Goal: Navigation & Orientation: Find specific page/section

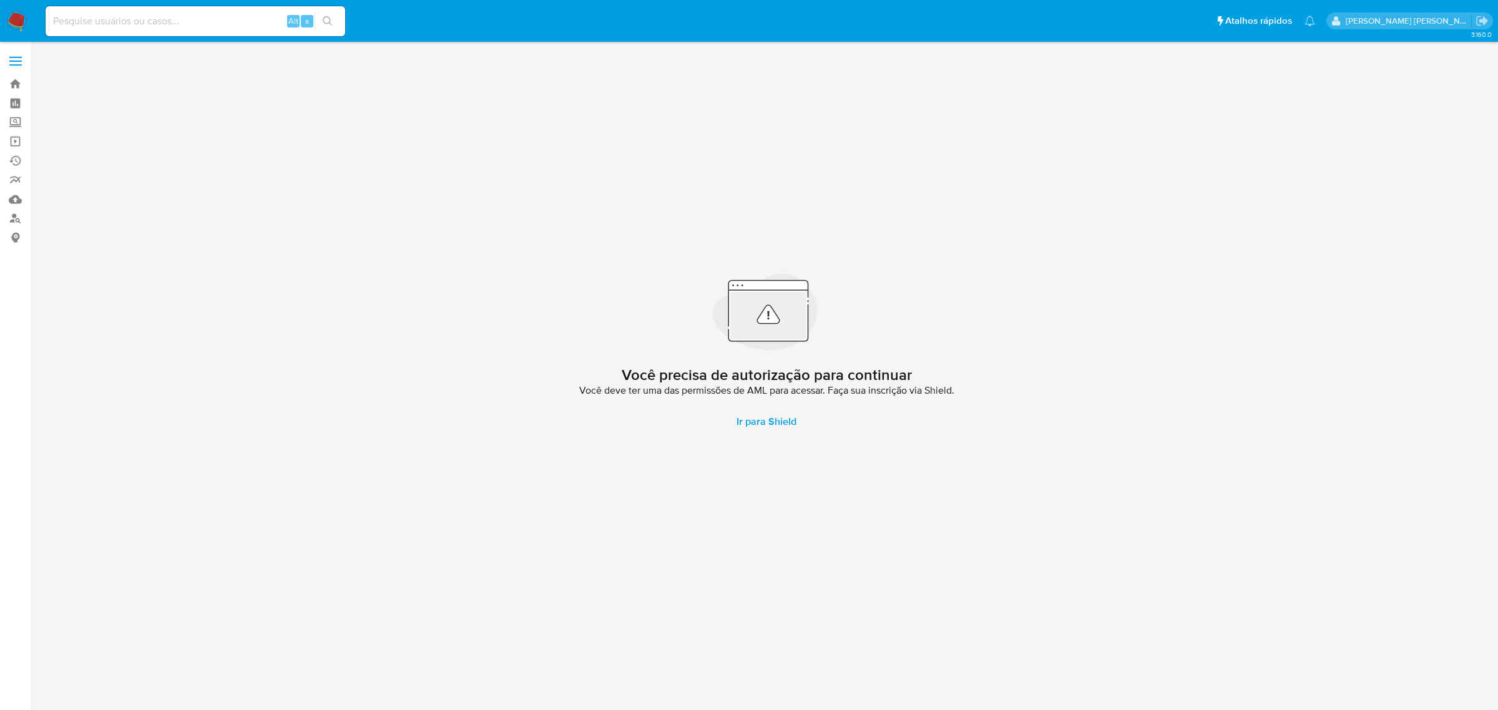
click at [22, 61] on label at bounding box center [15, 61] width 31 height 26
click at [0, 0] on input "checkbox" at bounding box center [0, 0] width 0 height 0
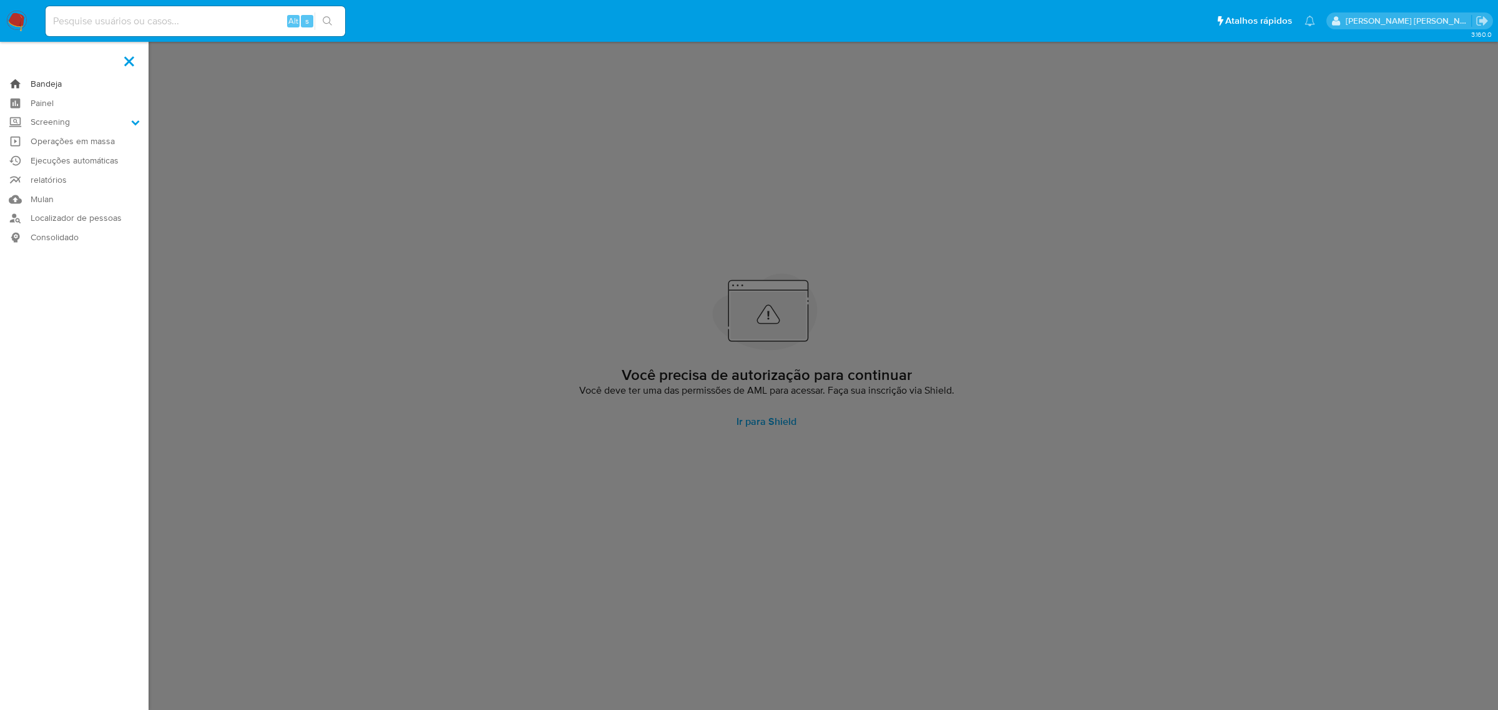
click at [35, 82] on link "Bandeja" at bounding box center [74, 83] width 149 height 19
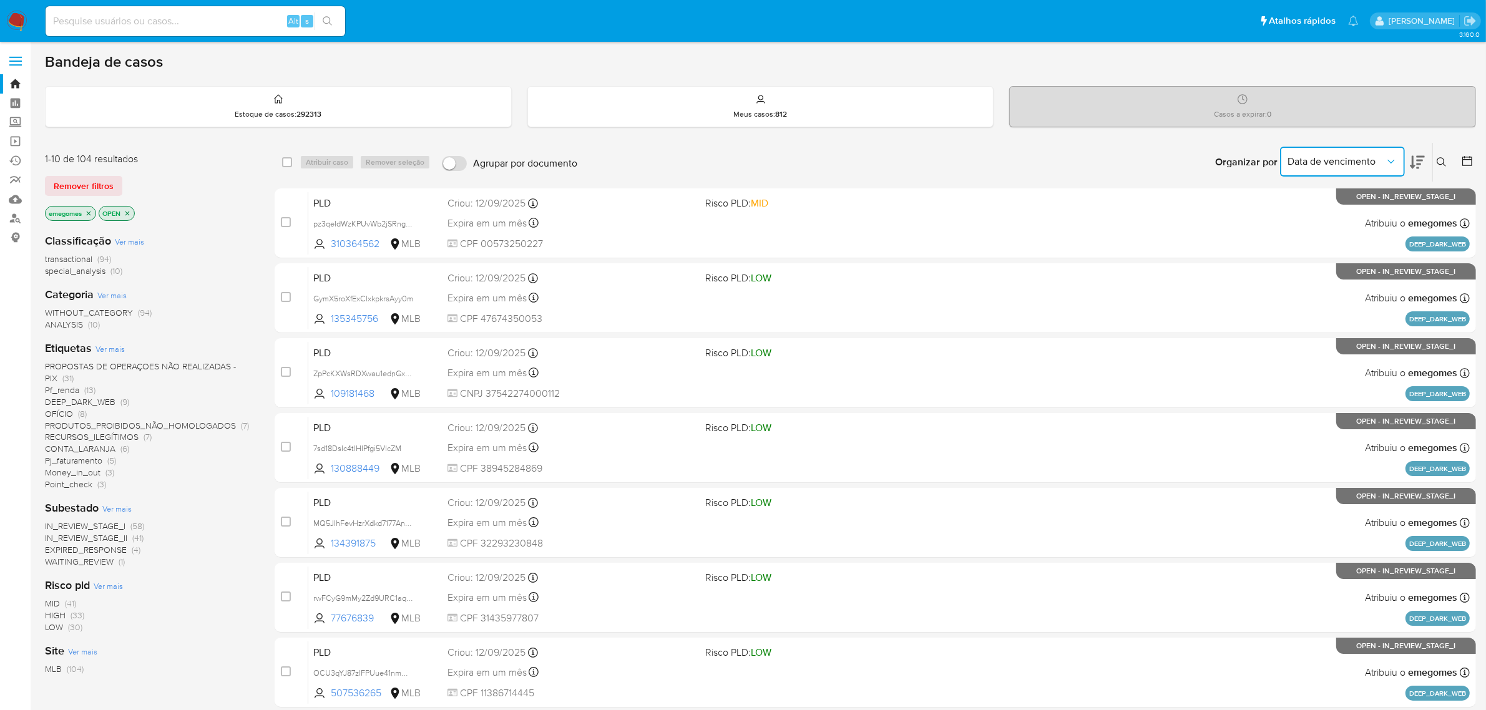
click at [1391, 162] on icon "Organizar por" at bounding box center [1391, 162] width 7 height 4
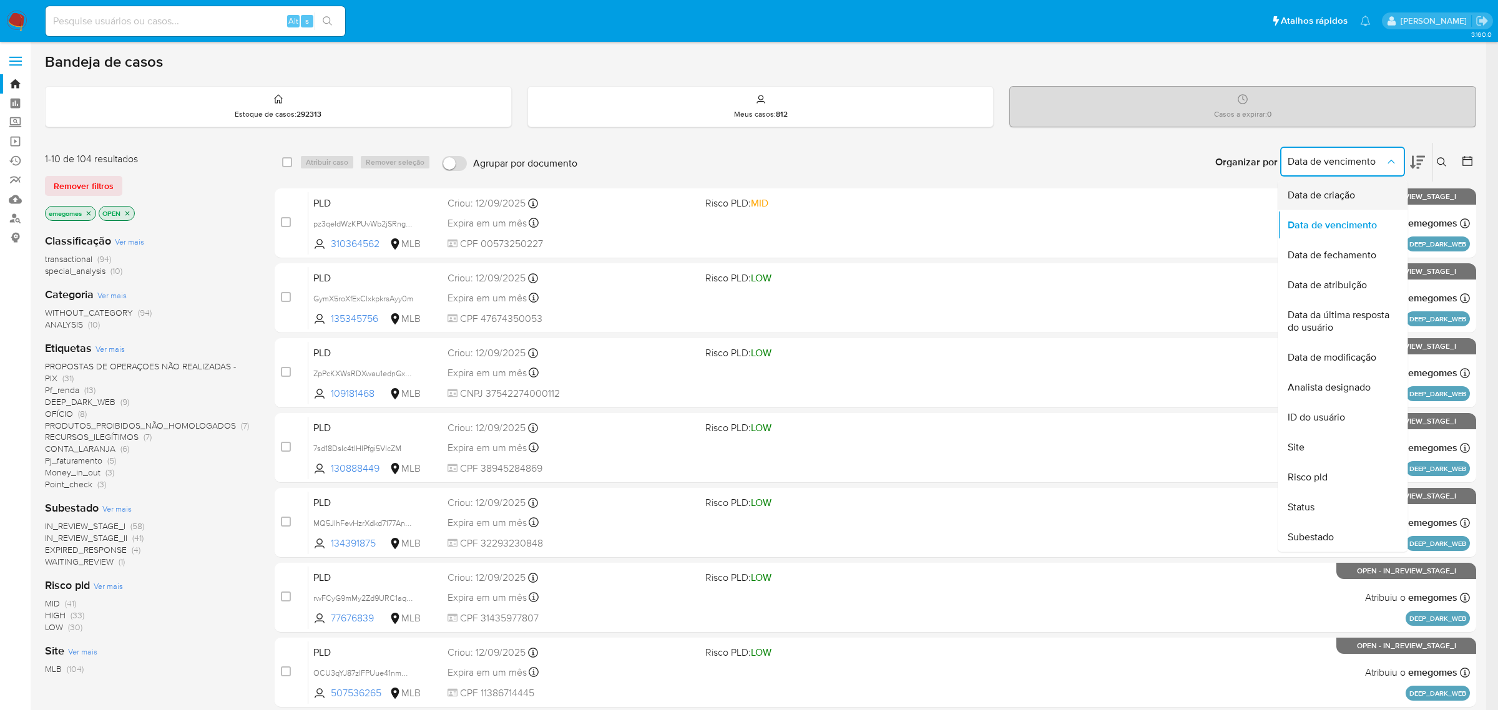
click at [1351, 192] on span "Data de criação" at bounding box center [1321, 195] width 67 height 12
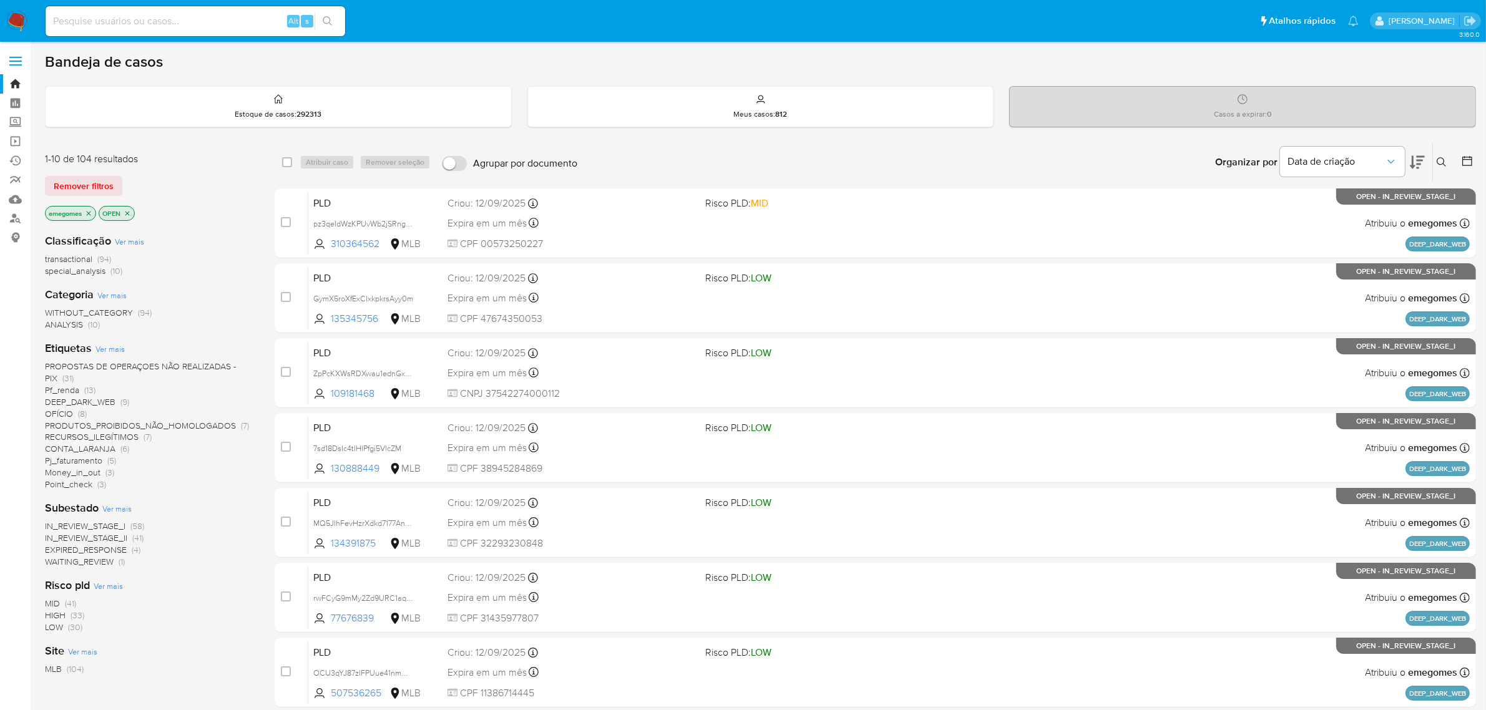
click at [1441, 157] on icon at bounding box center [1441, 161] width 9 height 9
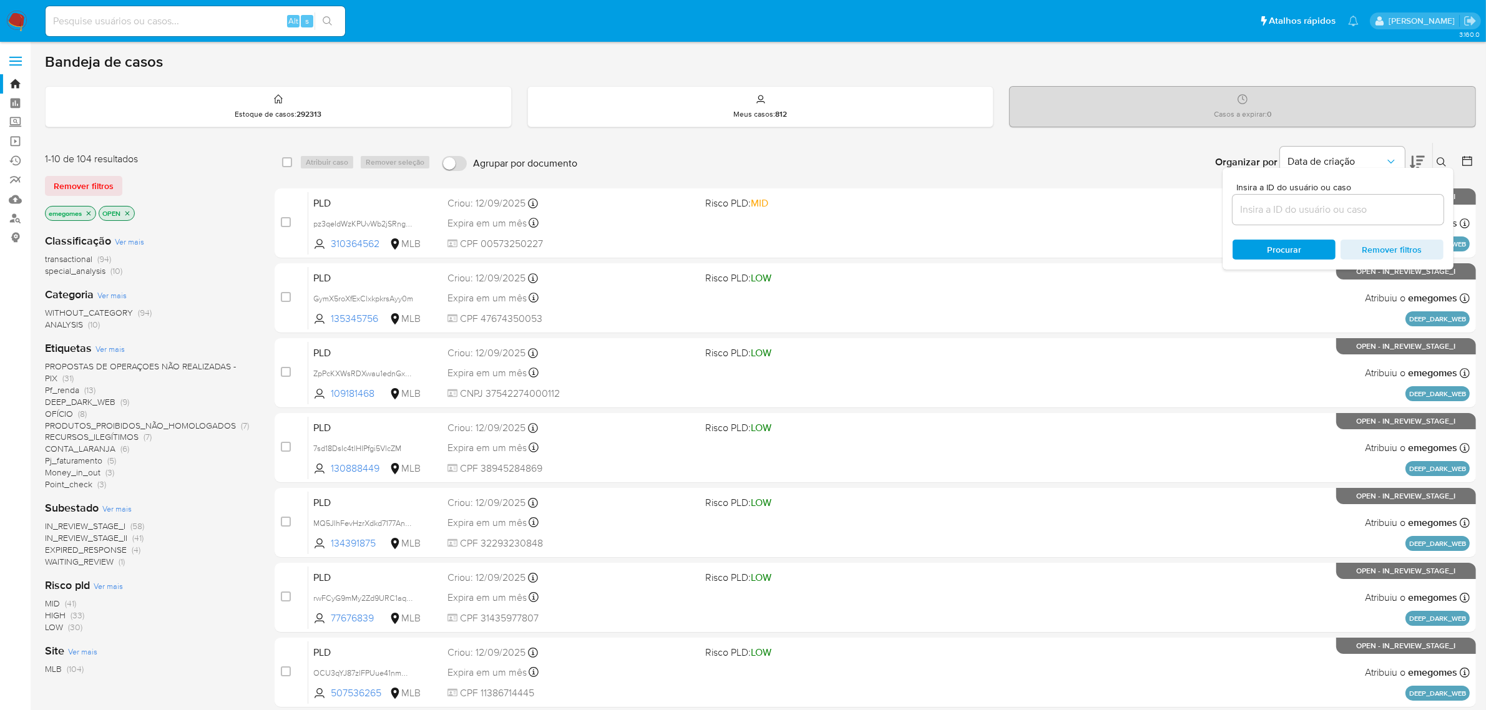
click at [1412, 161] on icon at bounding box center [1417, 162] width 15 height 13
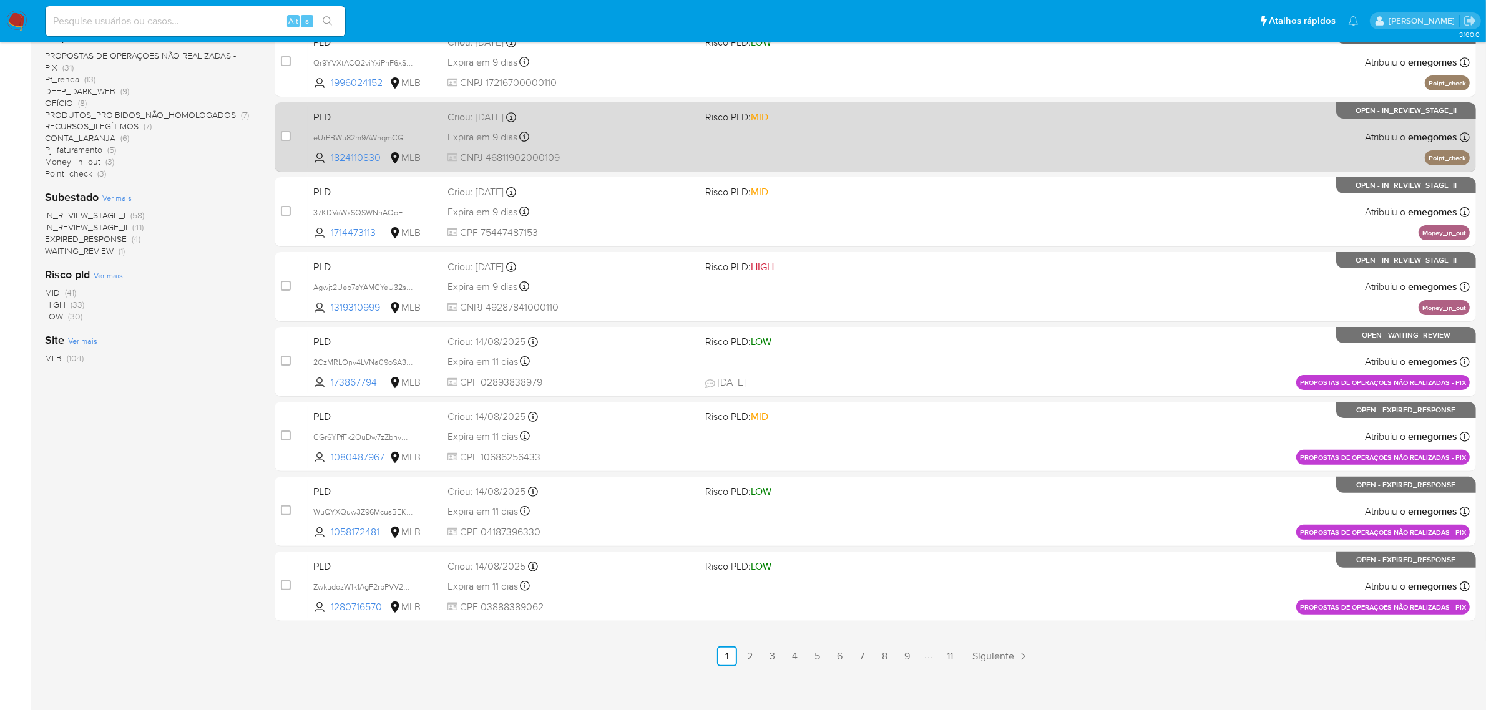
scroll to position [319, 0]
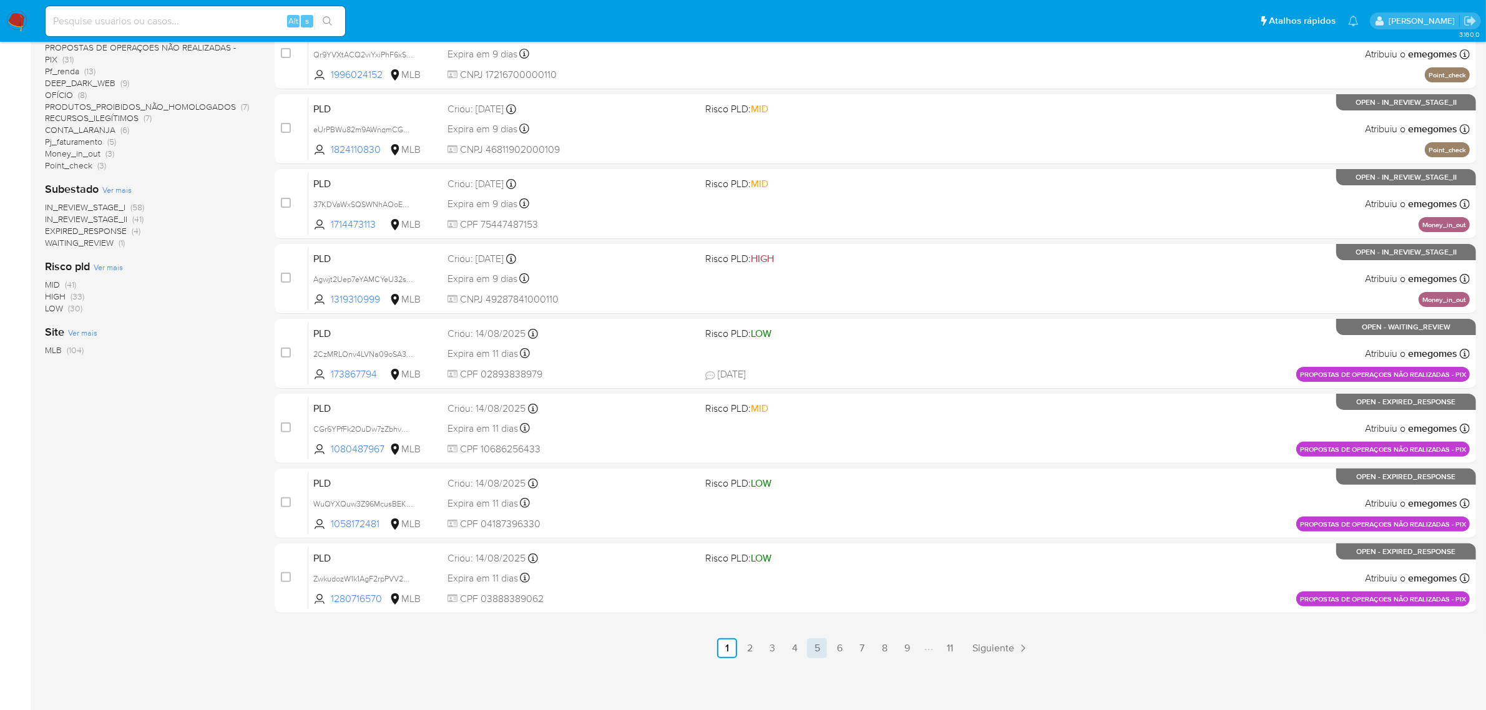
click at [813, 647] on link "5" at bounding box center [817, 649] width 20 height 20
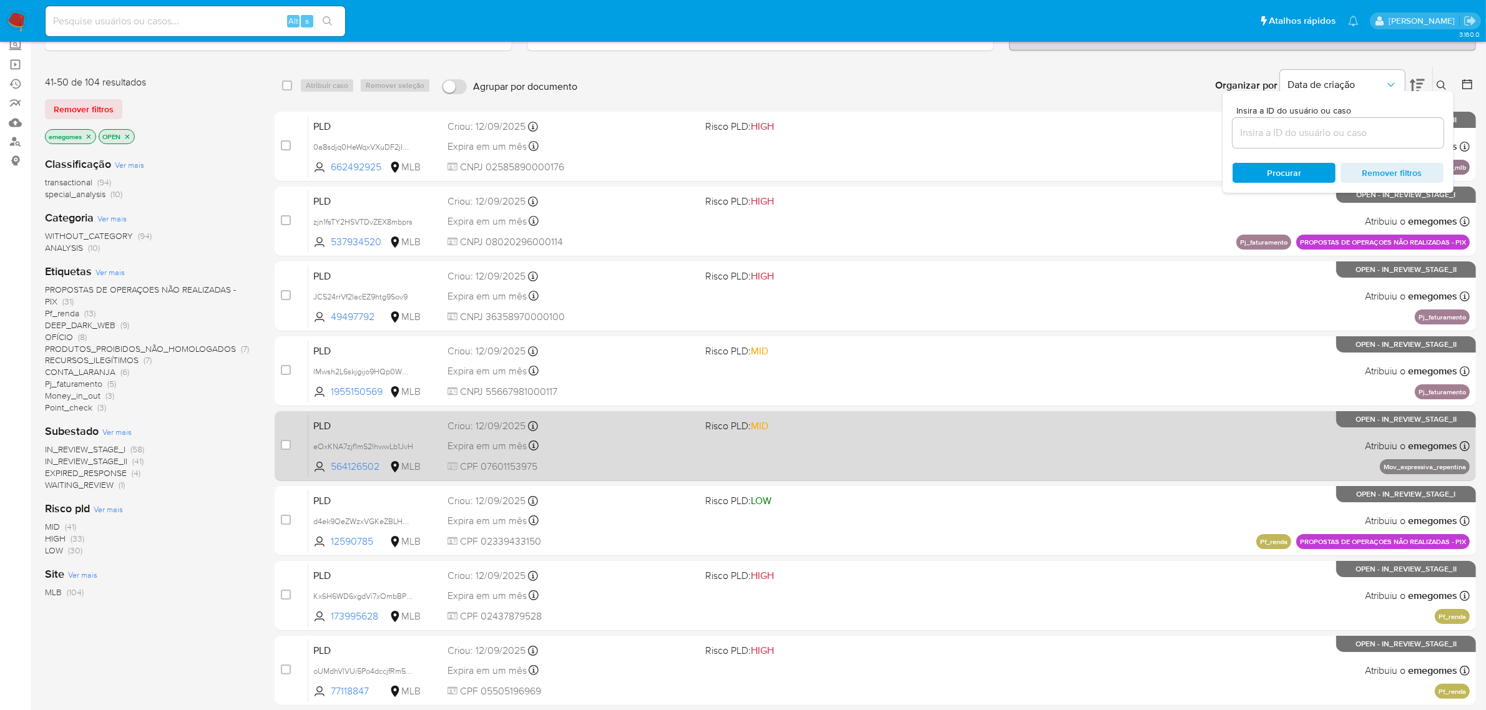
scroll to position [319, 0]
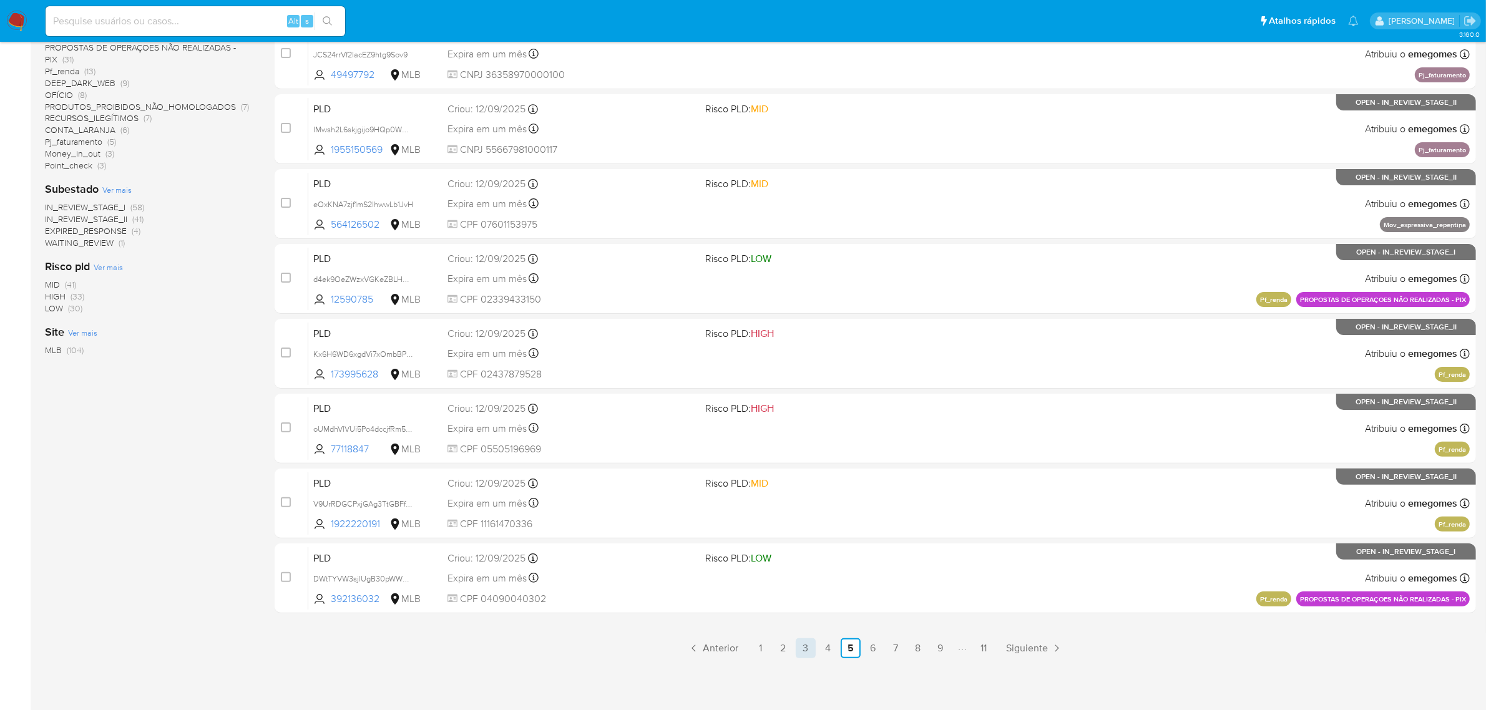
click at [803, 644] on link "3" at bounding box center [806, 649] width 20 height 20
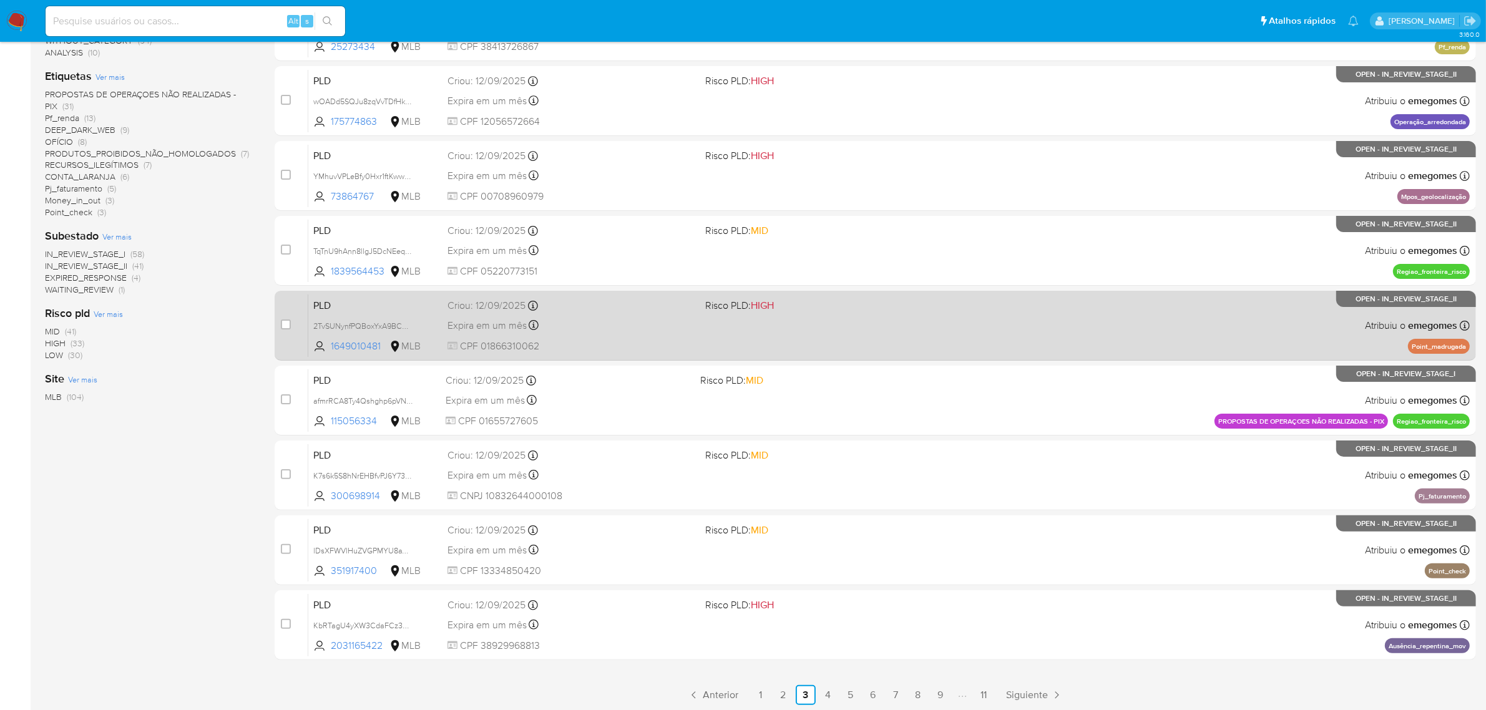
scroll to position [319, 0]
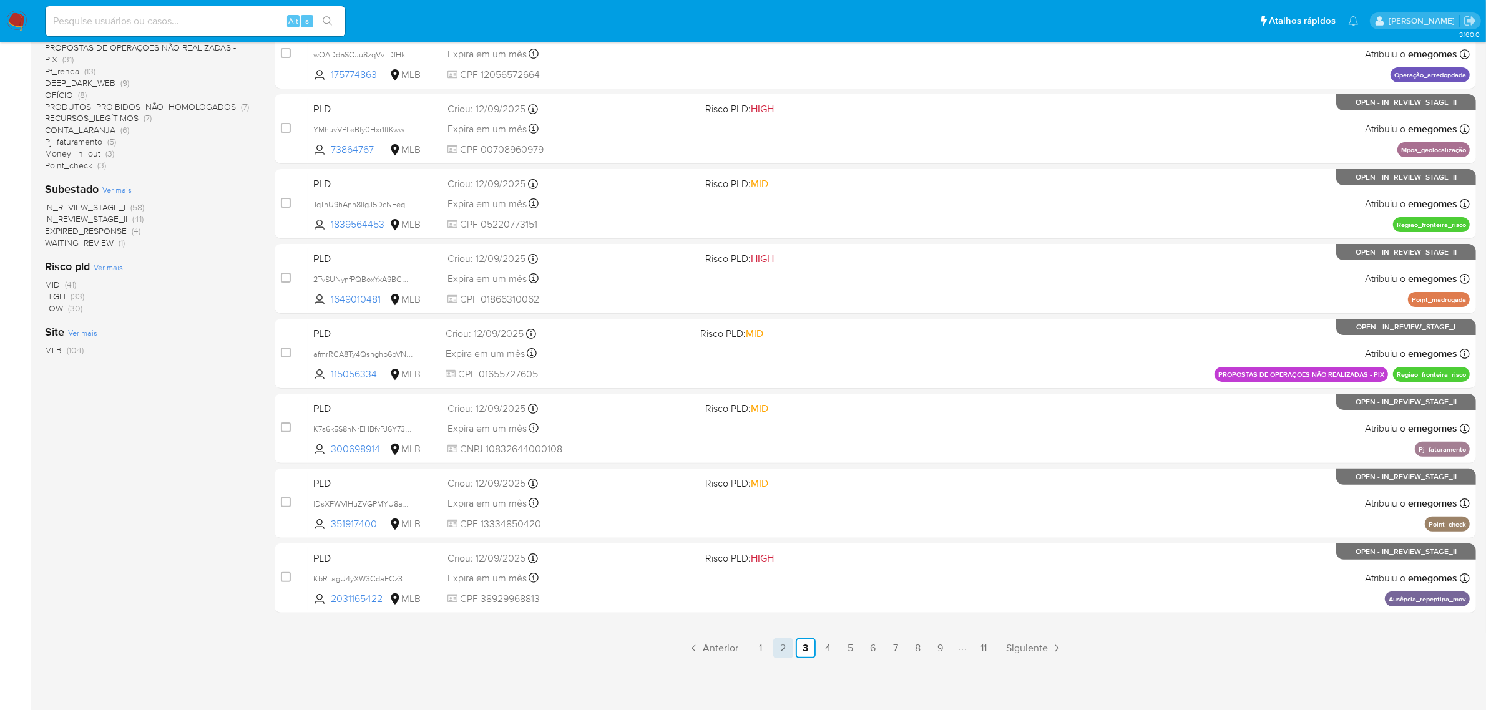
click at [784, 652] on link "2" at bounding box center [783, 649] width 20 height 20
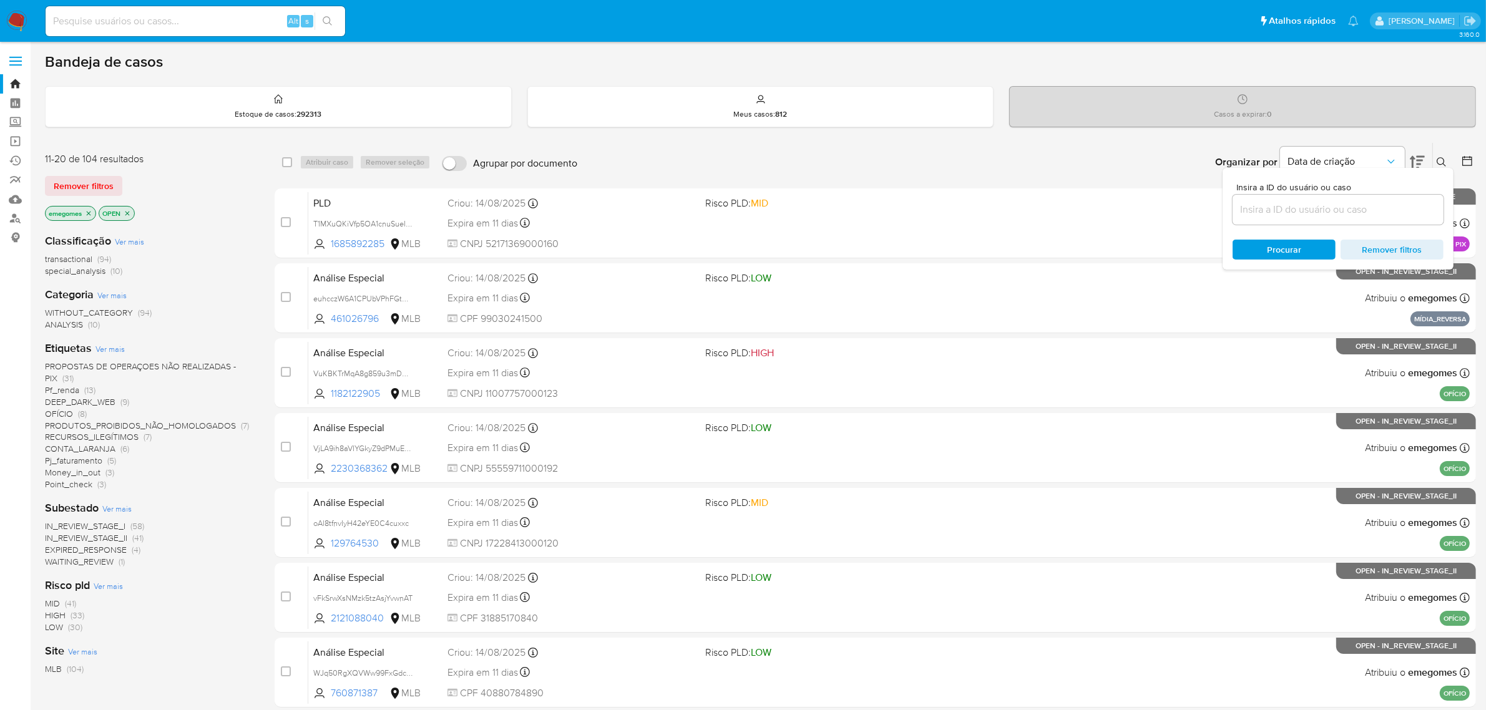
click at [1421, 157] on icon at bounding box center [1417, 162] width 15 height 13
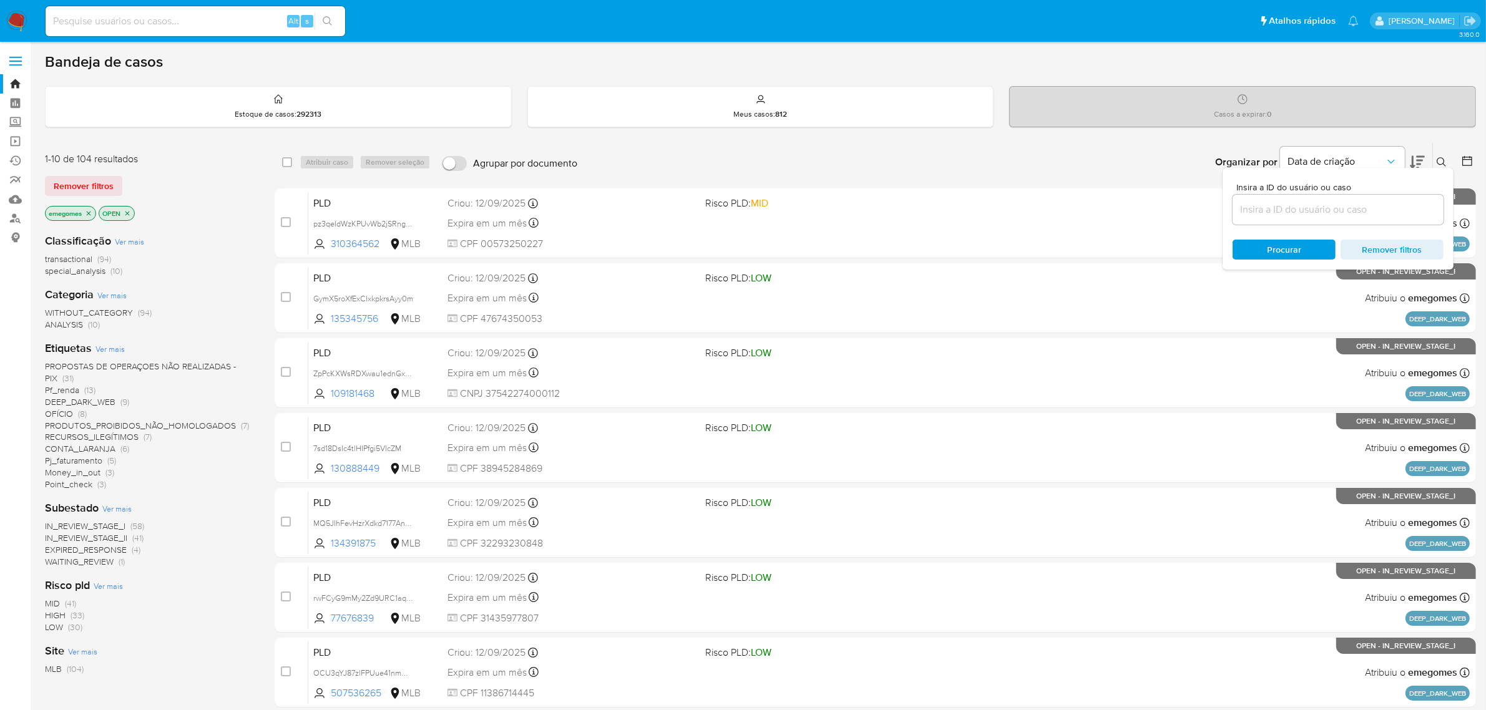
click at [1443, 159] on icon at bounding box center [1442, 162] width 10 height 10
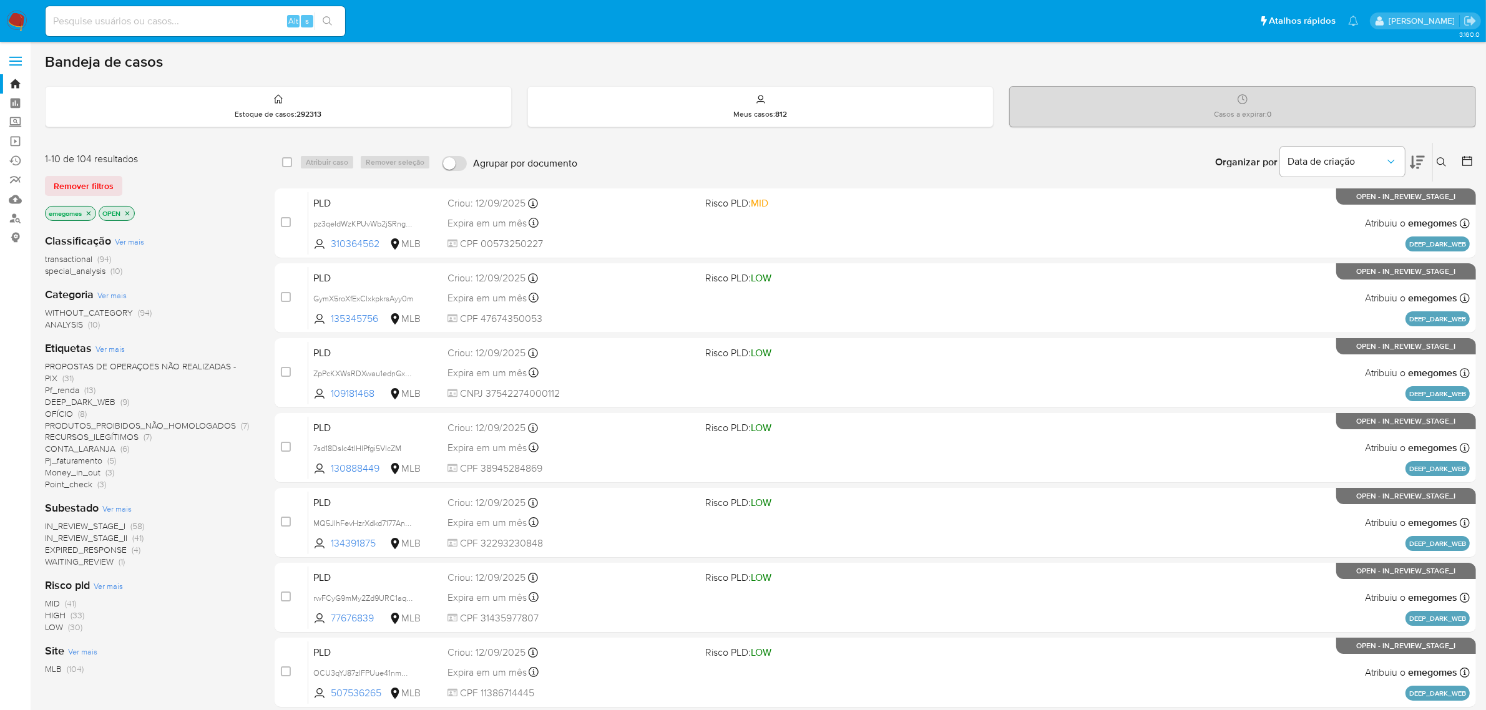
click at [1420, 157] on icon at bounding box center [1417, 162] width 15 height 15
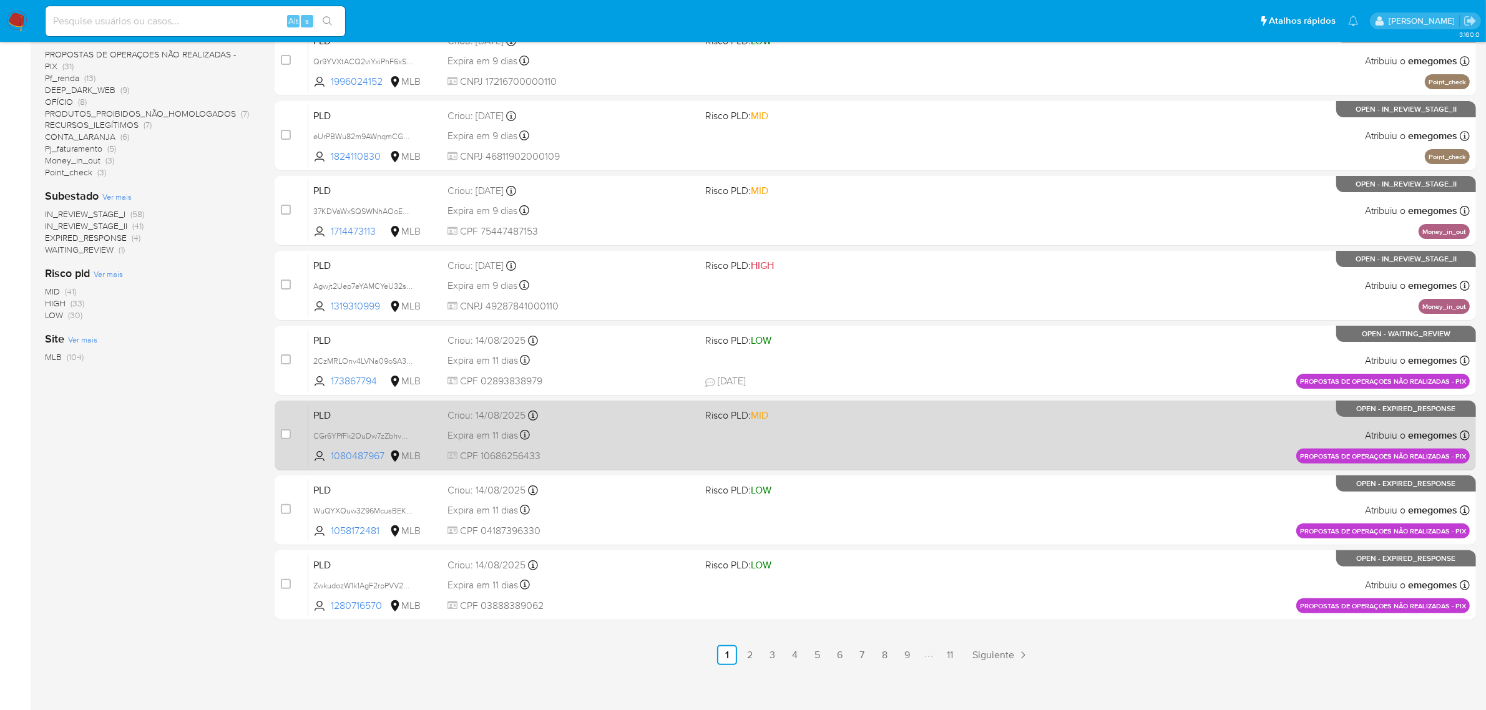
scroll to position [319, 0]
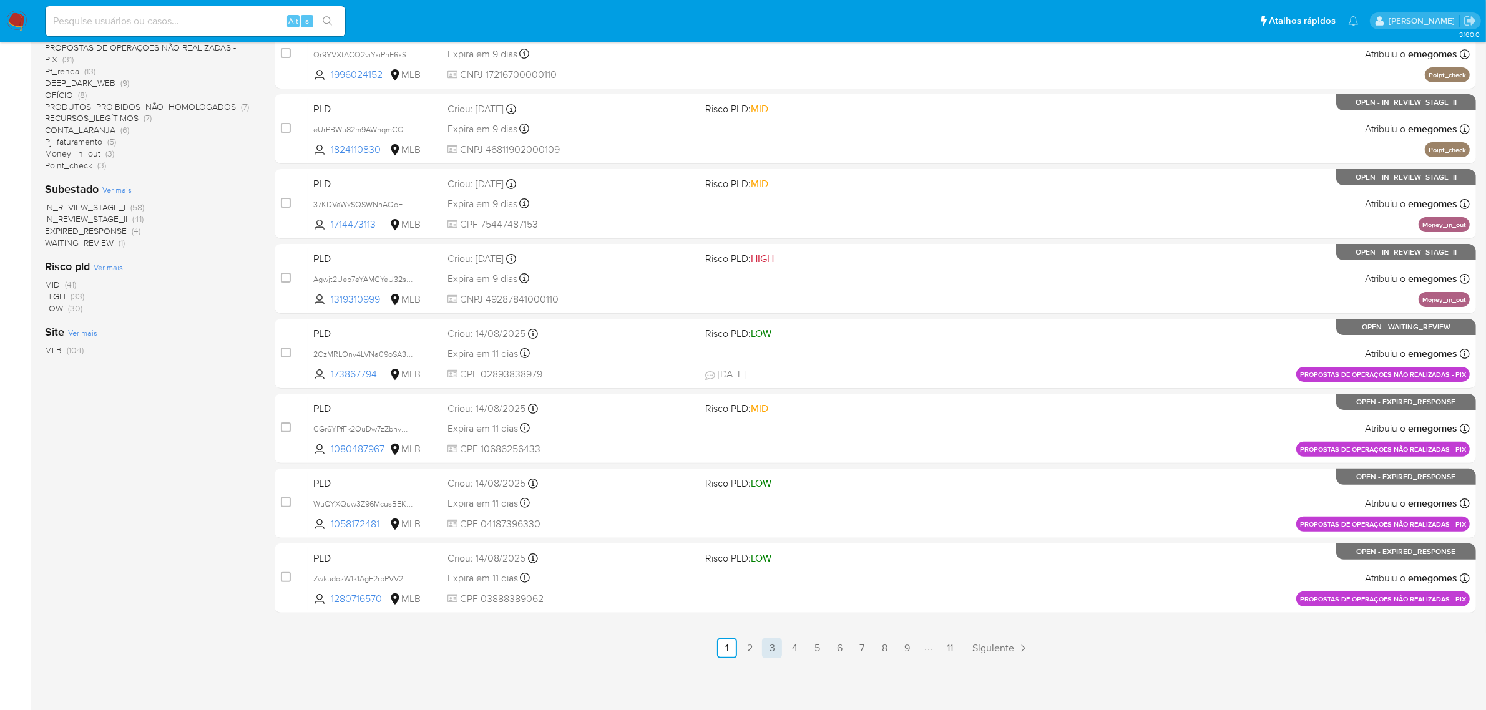
click at [770, 644] on link "3" at bounding box center [772, 649] width 20 height 20
